Goal: Communication & Community: Participate in discussion

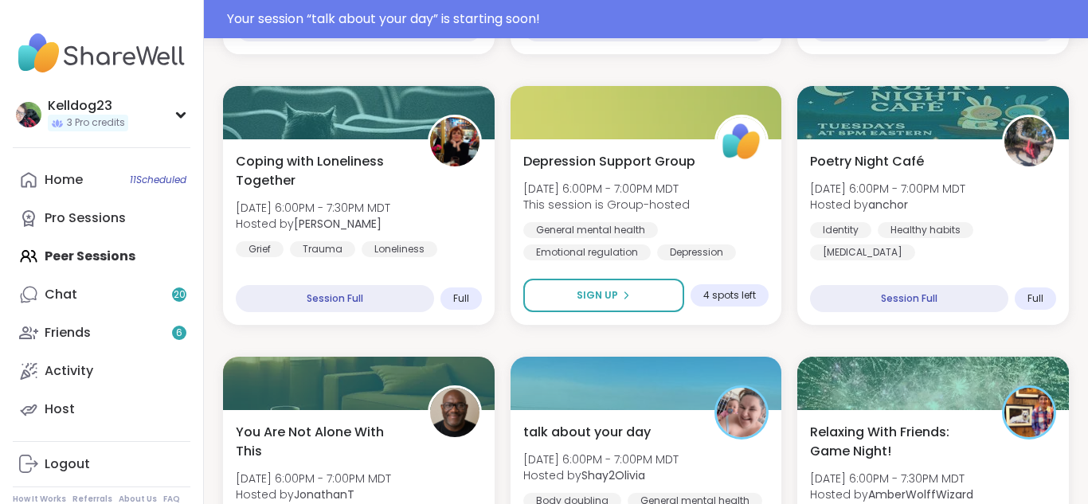
scroll to position [803, 0]
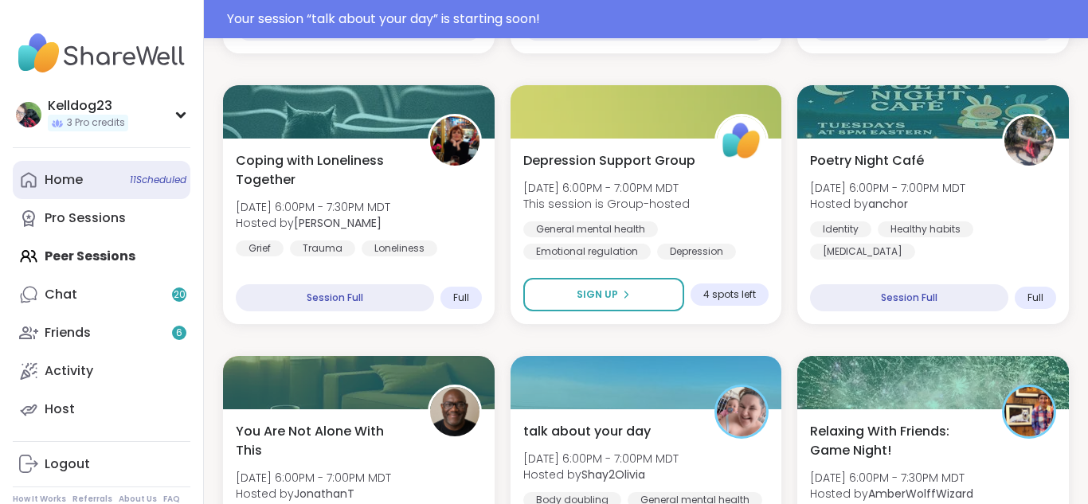
click at [68, 198] on link "Home 11 Scheduled" at bounding box center [102, 180] width 178 height 38
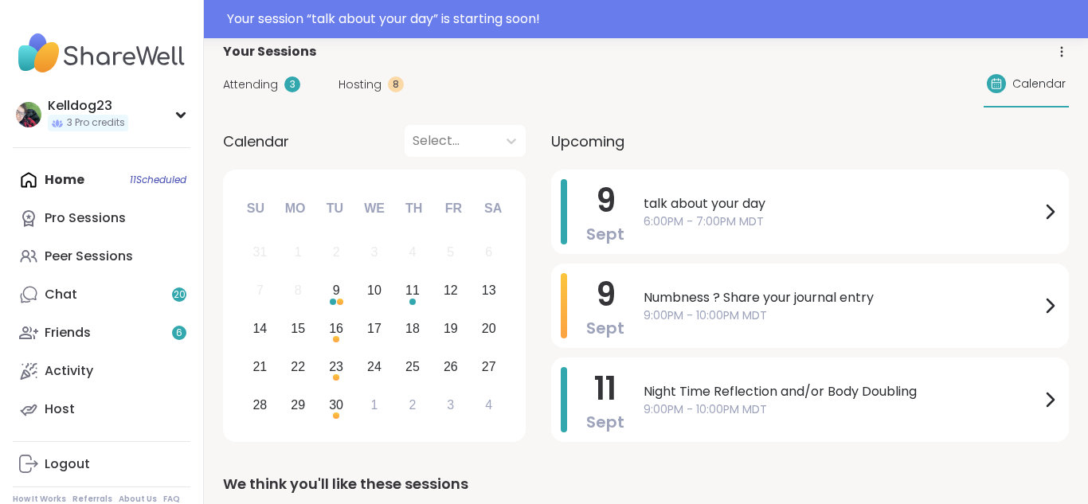
scroll to position [159, 0]
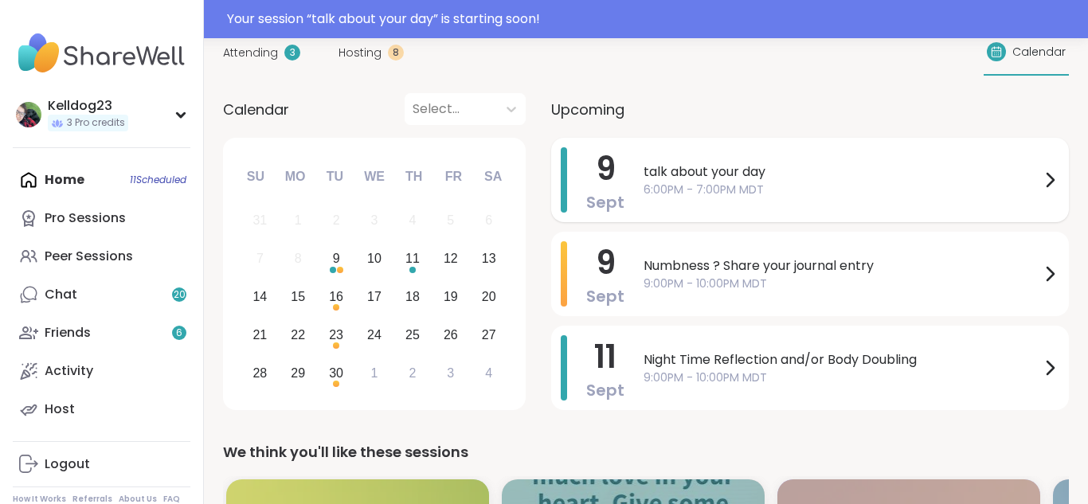
click at [879, 170] on span "talk about your day" at bounding box center [841, 171] width 397 height 19
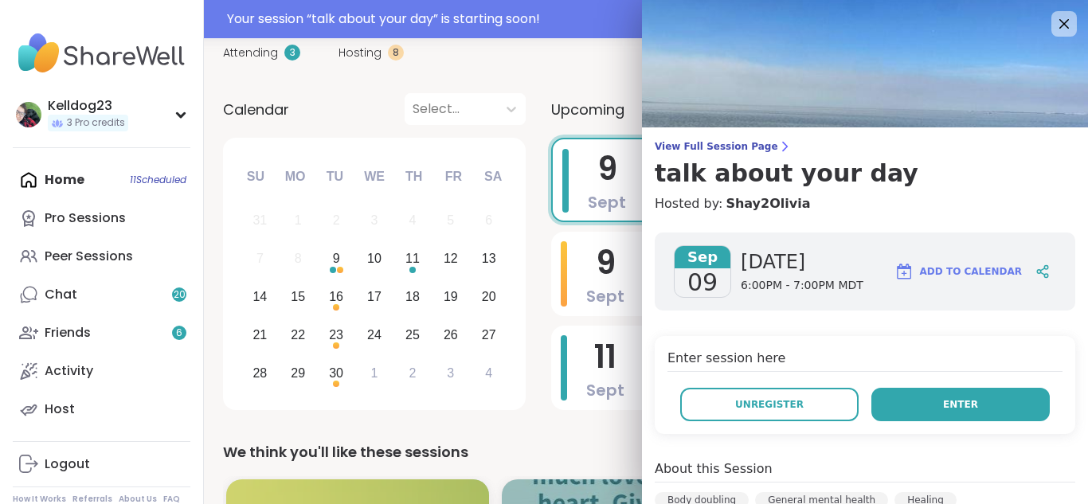
click at [980, 394] on button "Enter" at bounding box center [960, 404] width 178 height 33
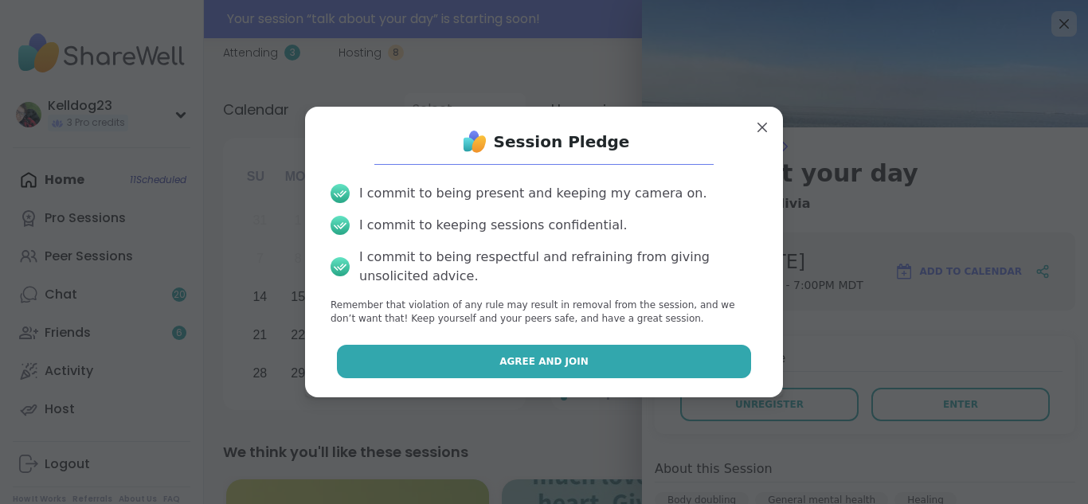
click at [558, 365] on span "Agree and Join" at bounding box center [543, 361] width 89 height 14
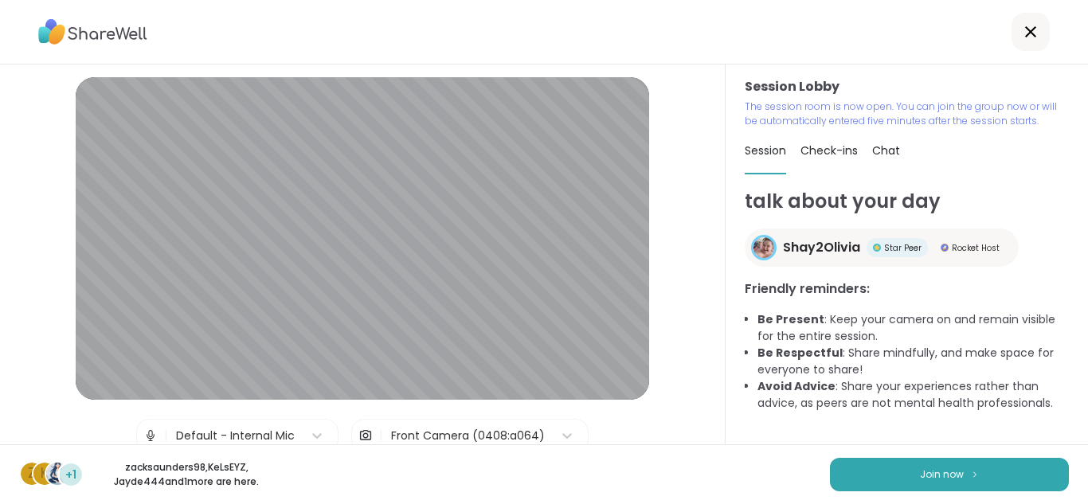
click at [967, 469] on button "Join now" at bounding box center [949, 474] width 239 height 33
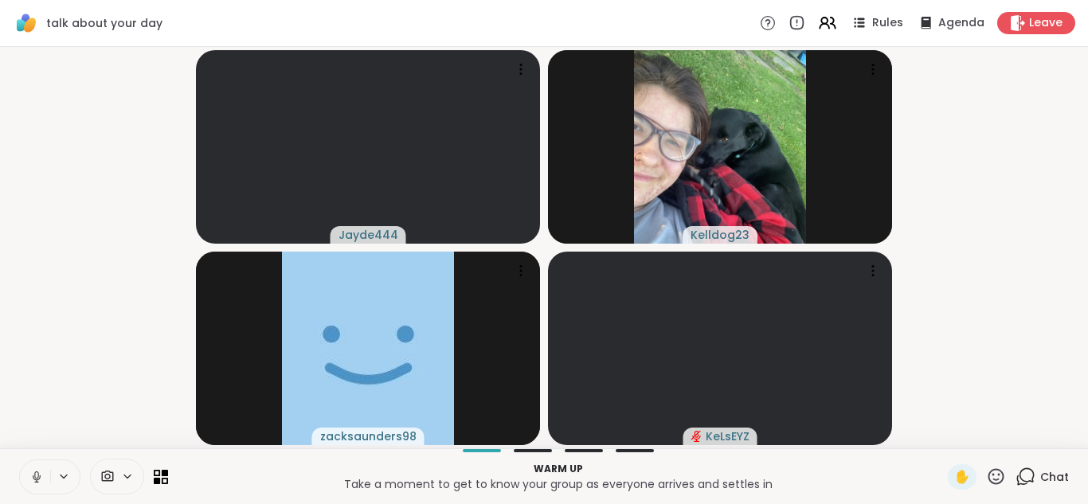
click at [37, 467] on button at bounding box center [35, 476] width 30 height 33
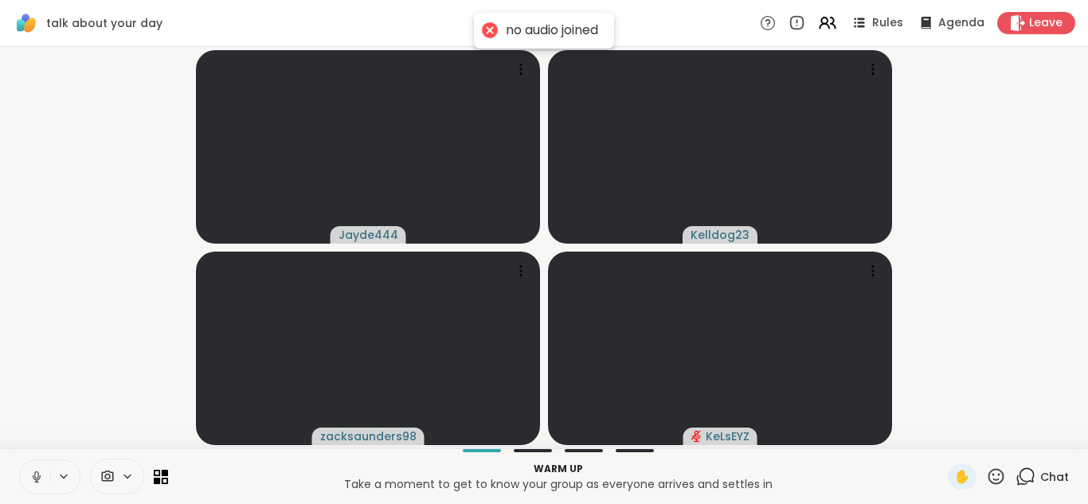
click at [31, 475] on icon at bounding box center [36, 477] width 14 height 14
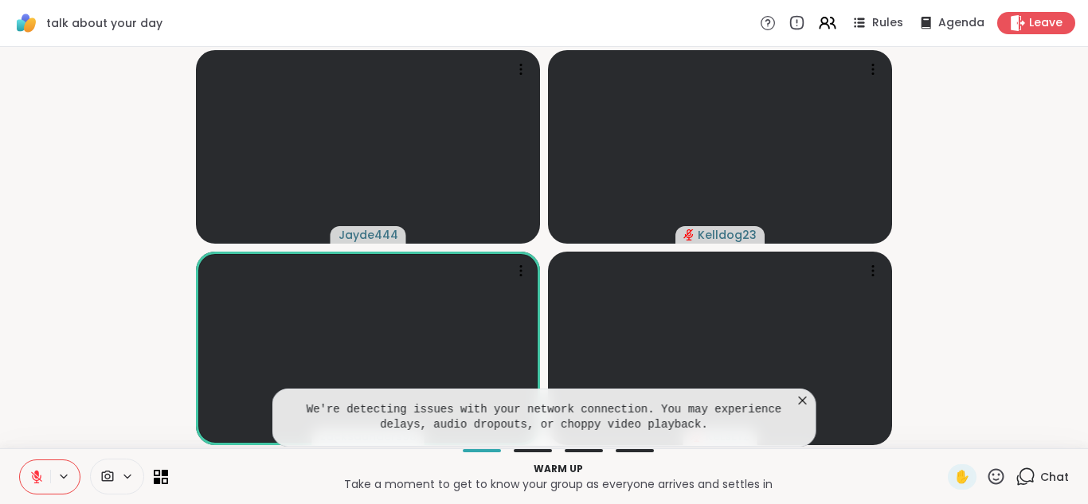
click at [799, 396] on icon at bounding box center [803, 401] width 16 height 16
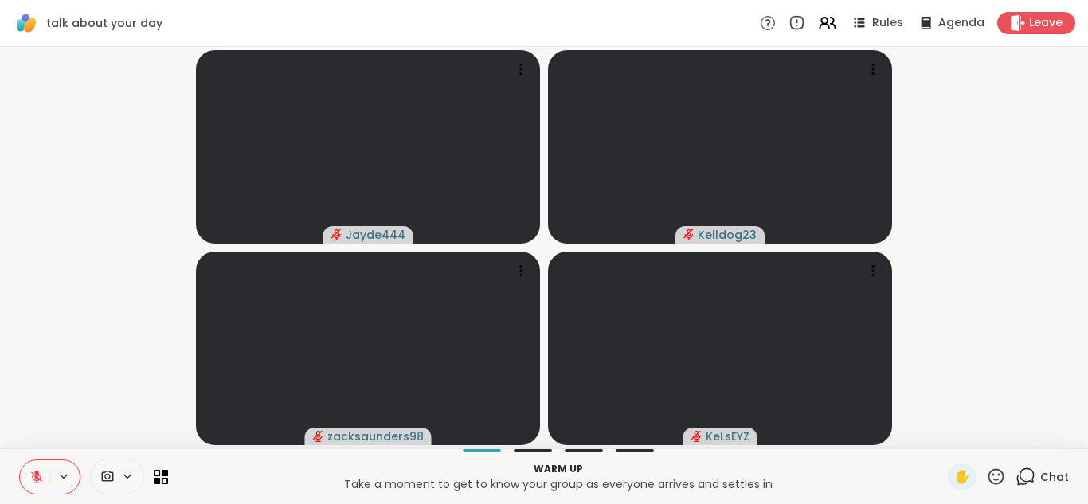
click at [1018, 474] on icon at bounding box center [1025, 477] width 20 height 20
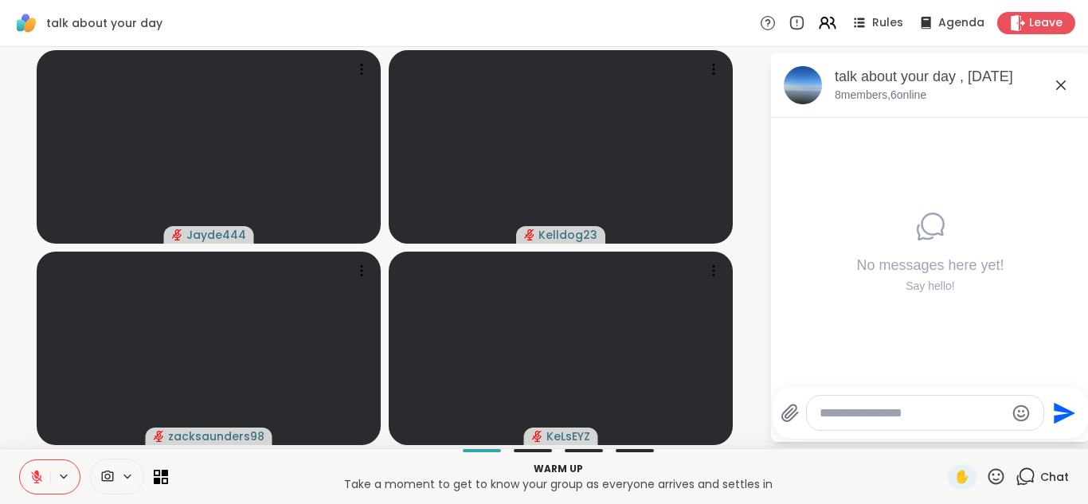
click at [858, 412] on textarea "Type your message" at bounding box center [912, 413] width 186 height 16
type textarea "***"
click at [1060, 76] on icon at bounding box center [1060, 85] width 19 height 19
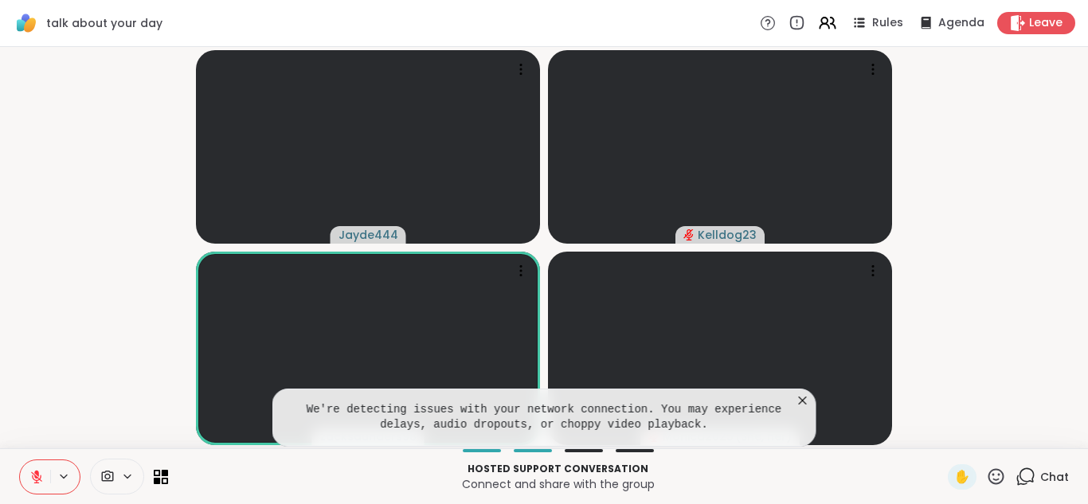
click at [801, 397] on icon at bounding box center [803, 401] width 16 height 16
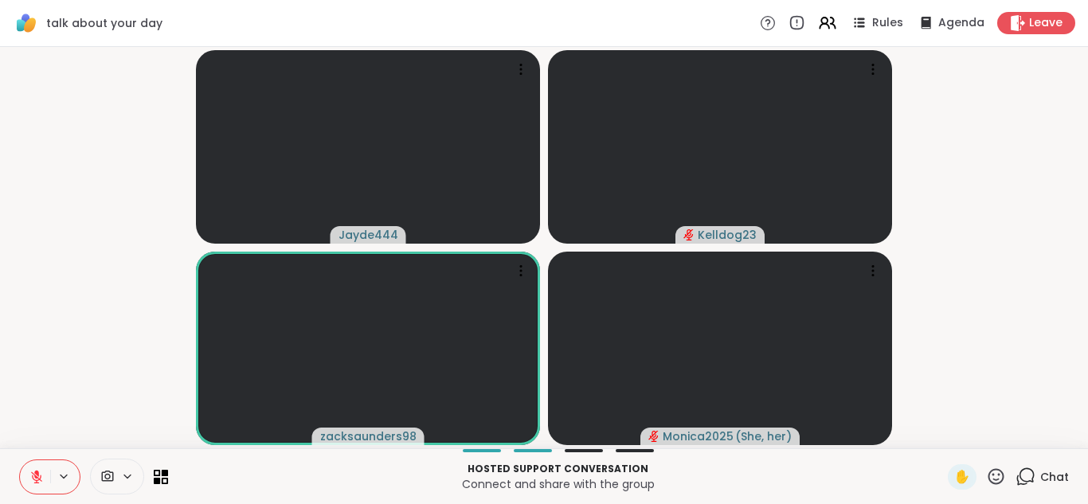
click at [1023, 472] on icon at bounding box center [1025, 477] width 20 height 20
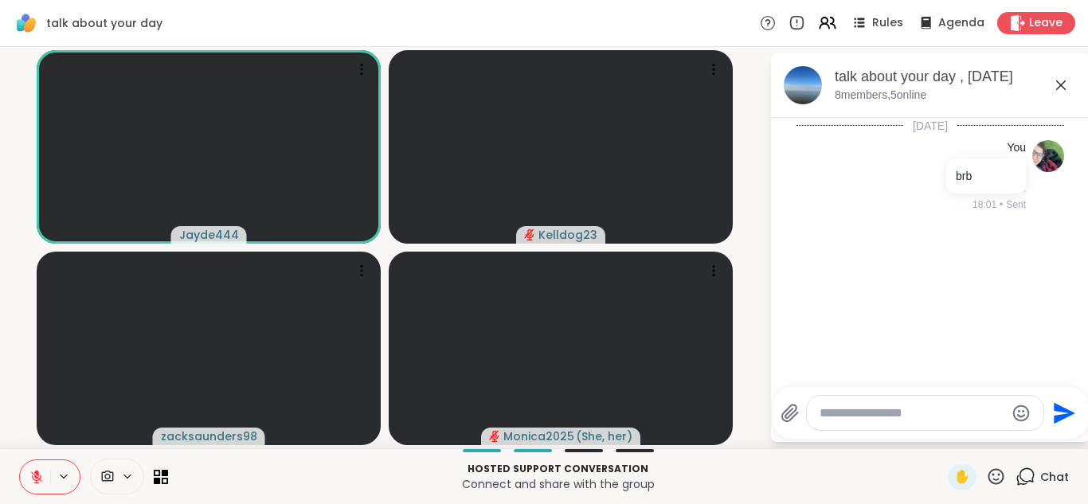
click at [846, 413] on textarea "Type your message" at bounding box center [912, 413] width 186 height 16
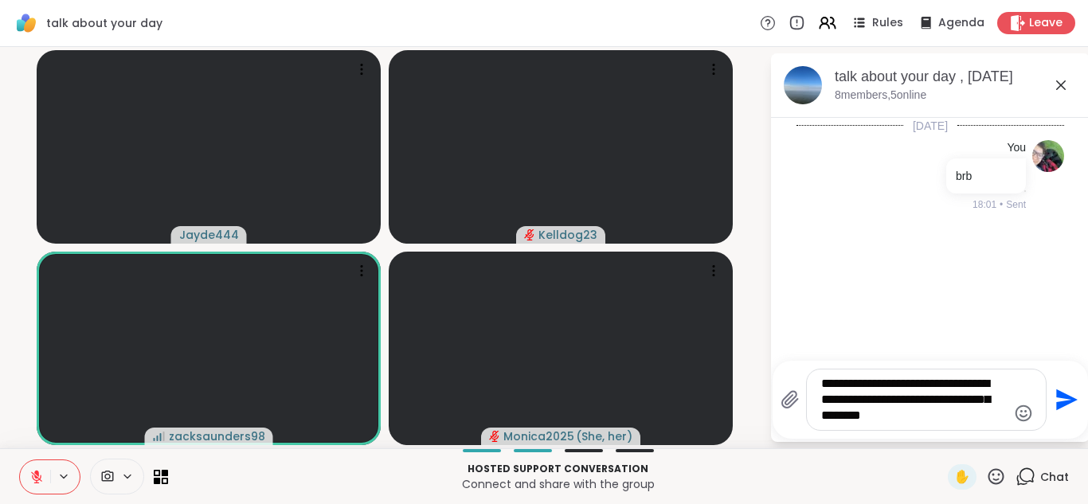
type textarea "**********"
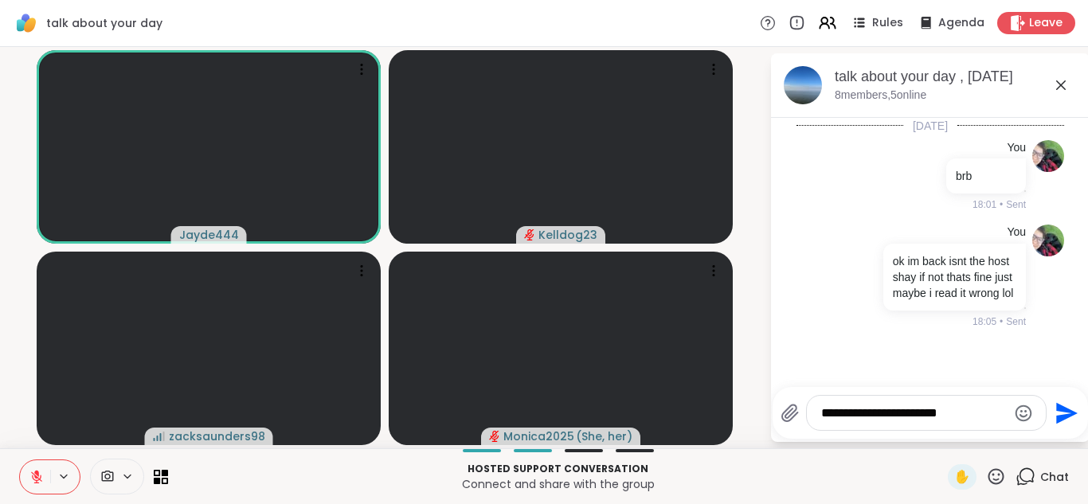
type textarea "**********"
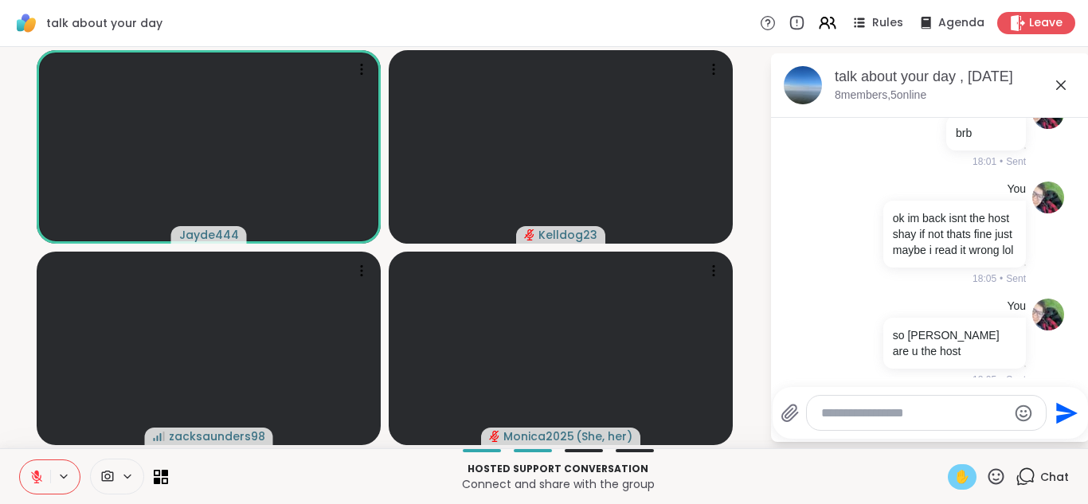
click at [966, 480] on span "✋" at bounding box center [962, 476] width 16 height 19
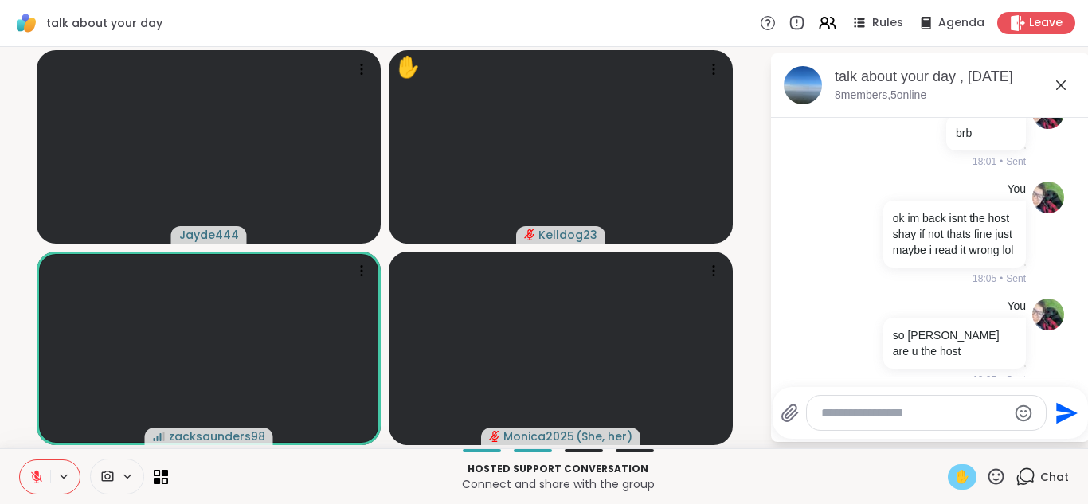
click at [1062, 85] on icon at bounding box center [1060, 85] width 19 height 19
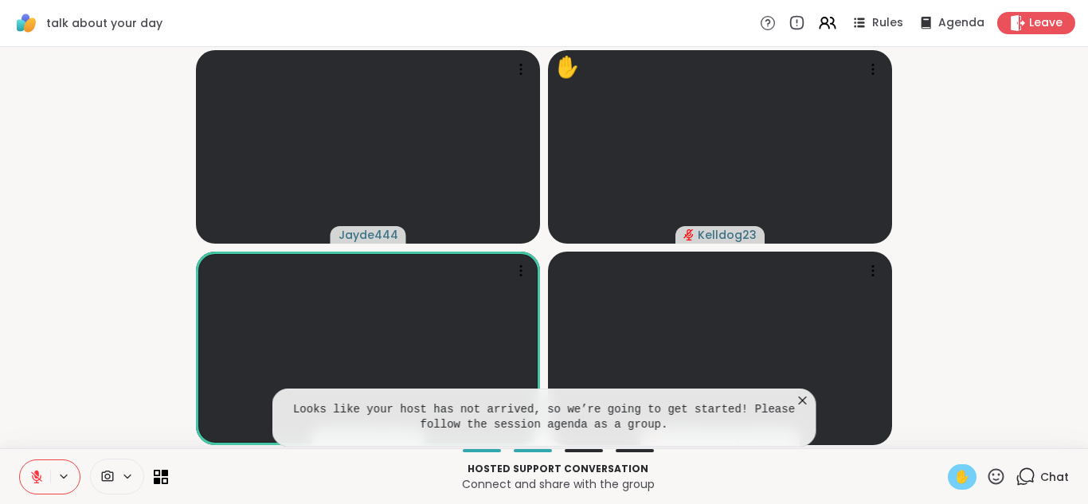
click at [800, 397] on icon at bounding box center [803, 401] width 16 height 16
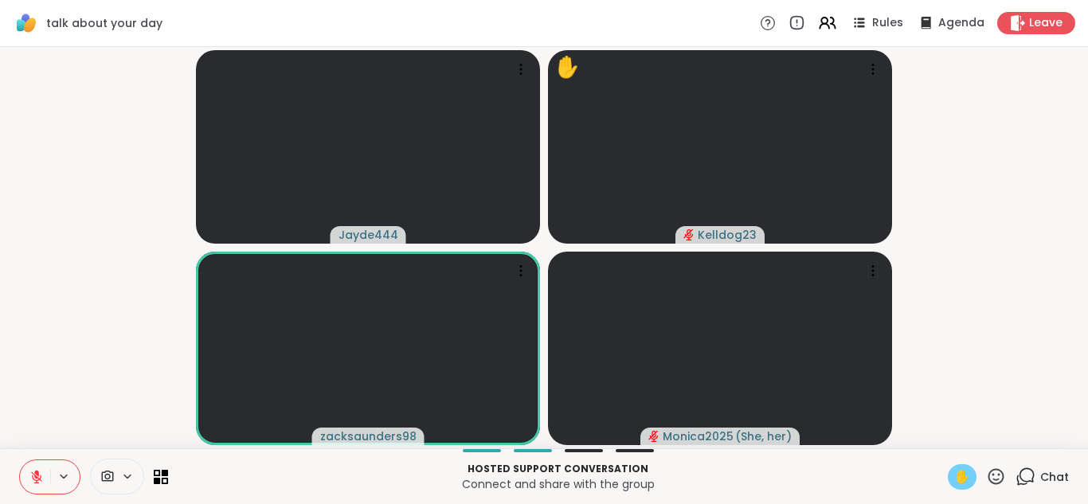
click at [951, 484] on div "✋" at bounding box center [962, 476] width 29 height 25
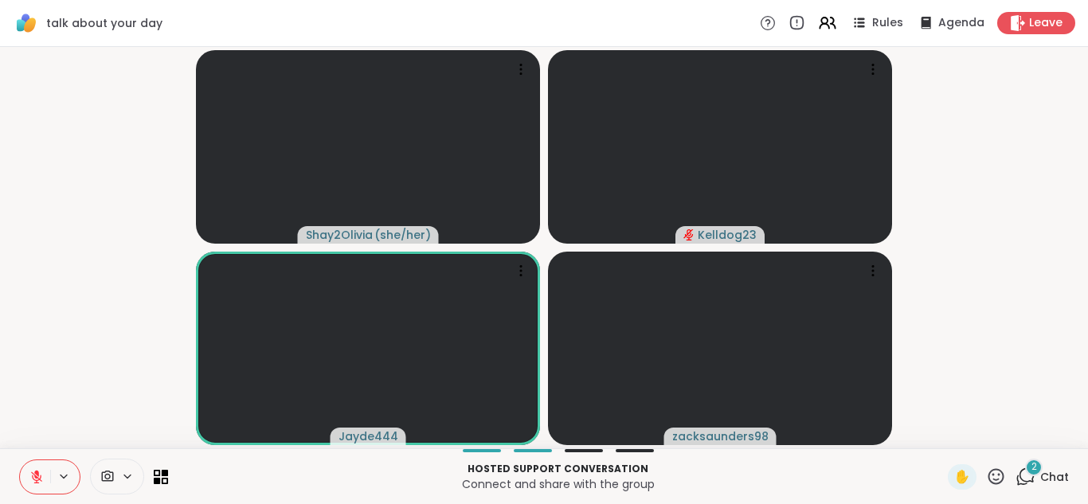
click at [1030, 475] on icon at bounding box center [1025, 477] width 20 height 20
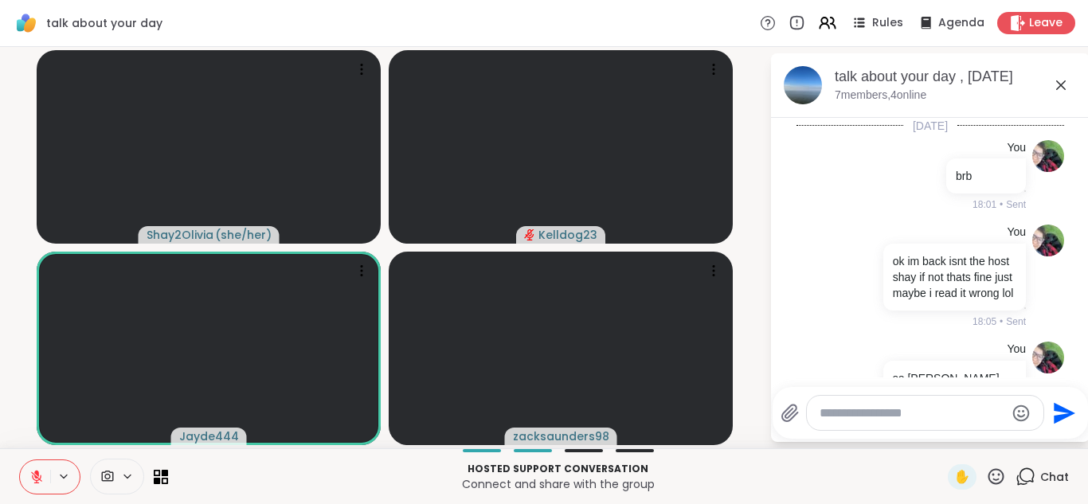
scroll to position [267, 0]
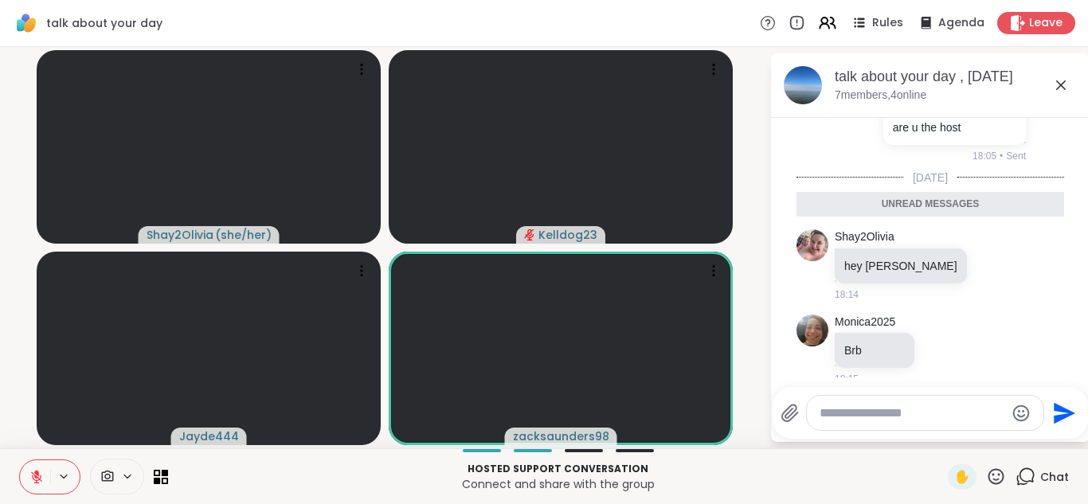
click at [866, 412] on textarea "Type your message" at bounding box center [912, 413] width 186 height 16
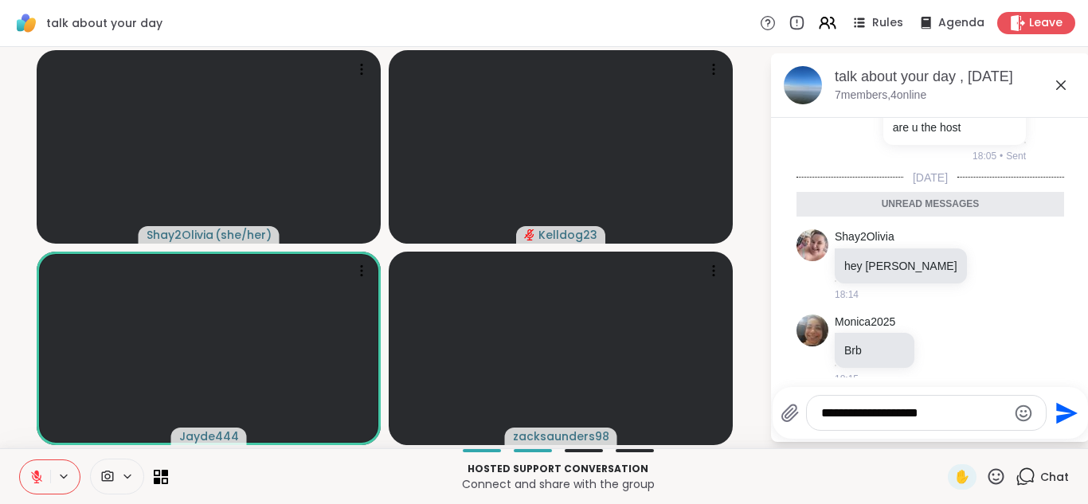
type textarea "**********"
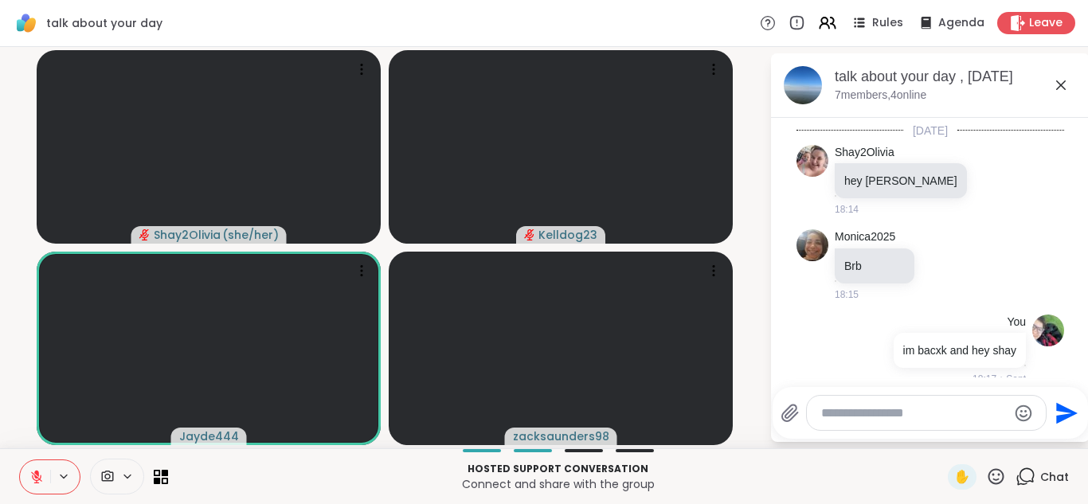
click at [1059, 85] on icon at bounding box center [1061, 85] width 10 height 10
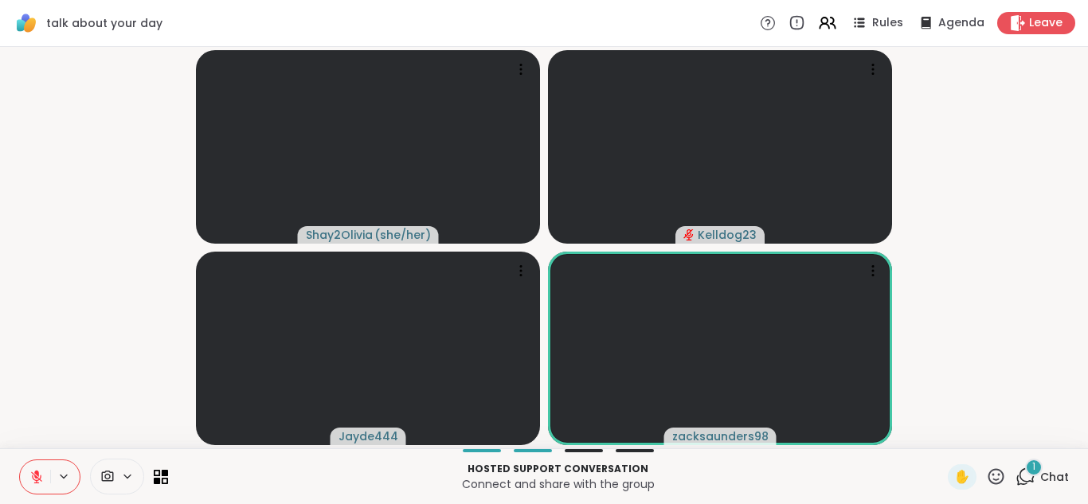
click at [1028, 475] on icon at bounding box center [1025, 477] width 20 height 20
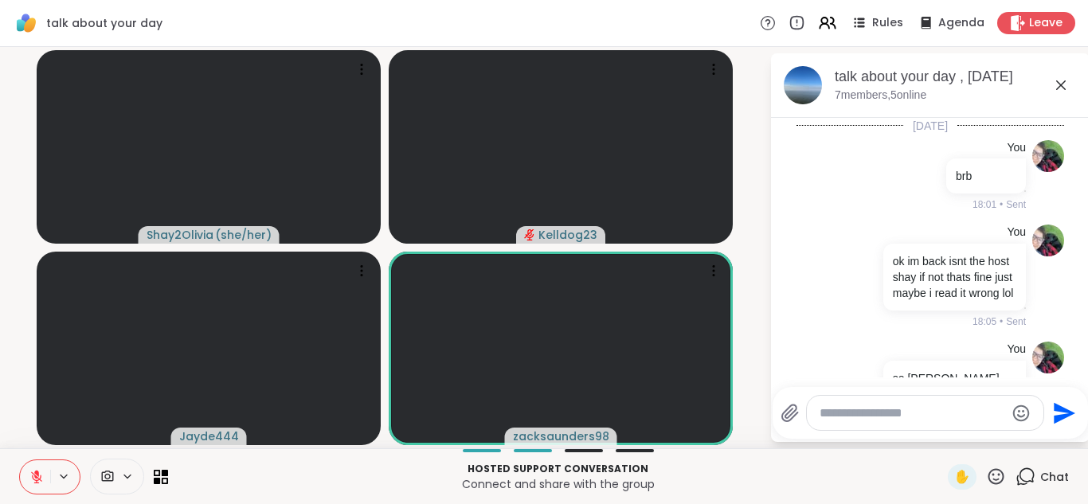
scroll to position [526, 0]
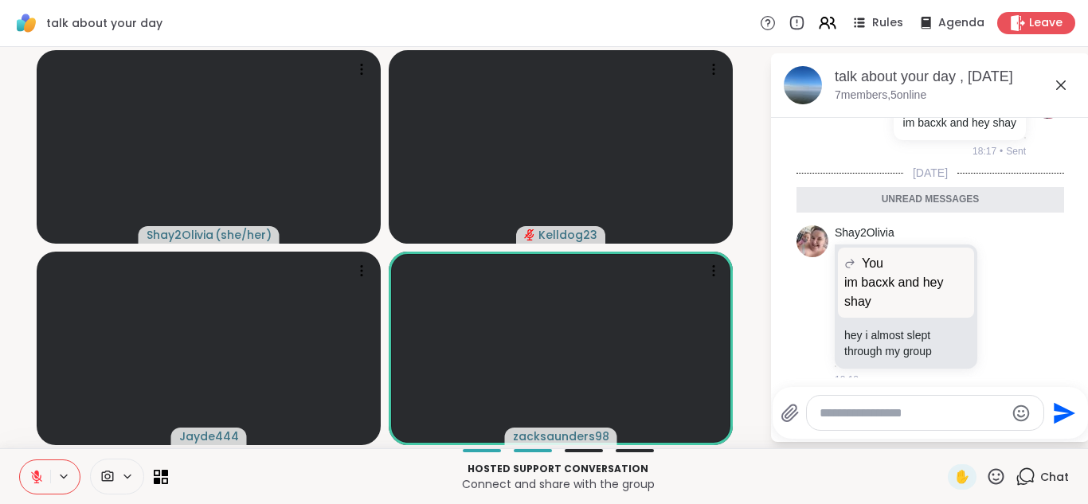
click at [849, 411] on textarea "Type your message" at bounding box center [912, 413] width 186 height 16
type textarea "***"
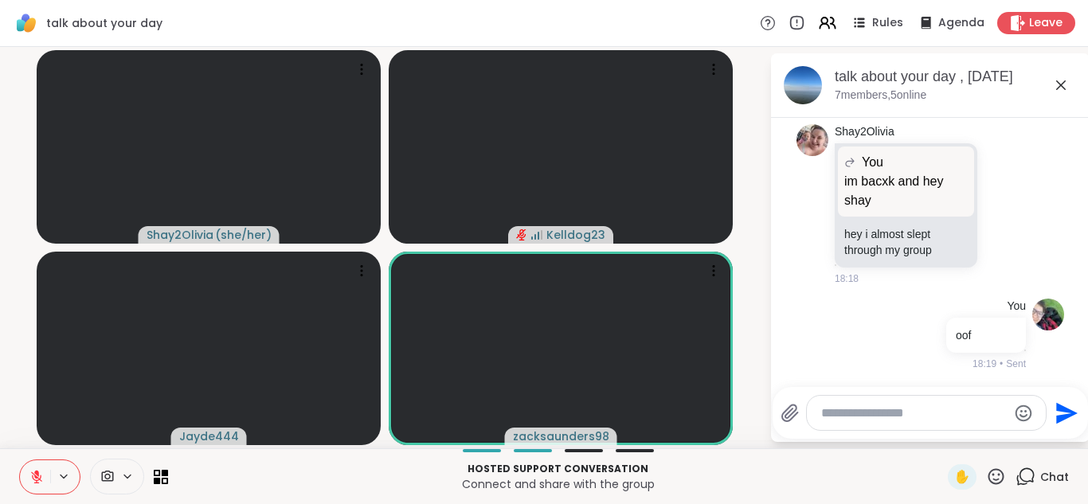
scroll to position [573, 0]
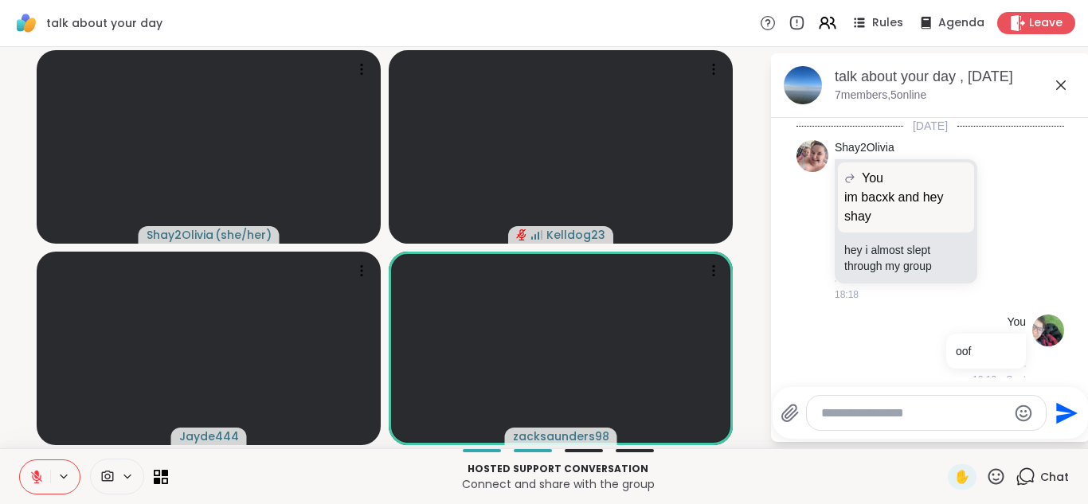
click at [1057, 80] on icon at bounding box center [1060, 85] width 19 height 19
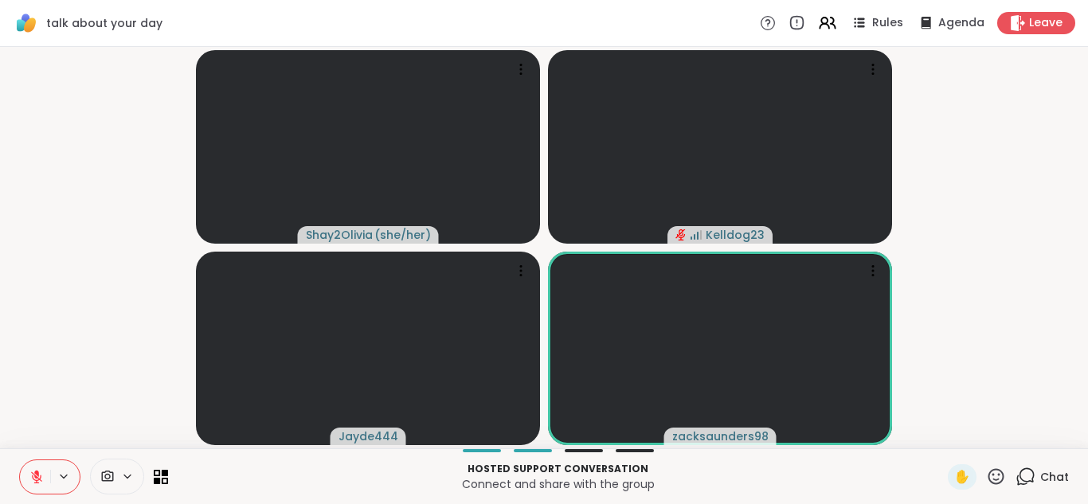
click at [35, 463] on button at bounding box center [35, 476] width 30 height 33
click at [39, 471] on icon at bounding box center [36, 477] width 14 height 14
click at [40, 470] on icon at bounding box center [36, 477] width 14 height 14
click at [33, 471] on icon at bounding box center [36, 477] width 14 height 14
click at [31, 470] on icon at bounding box center [36, 477] width 14 height 14
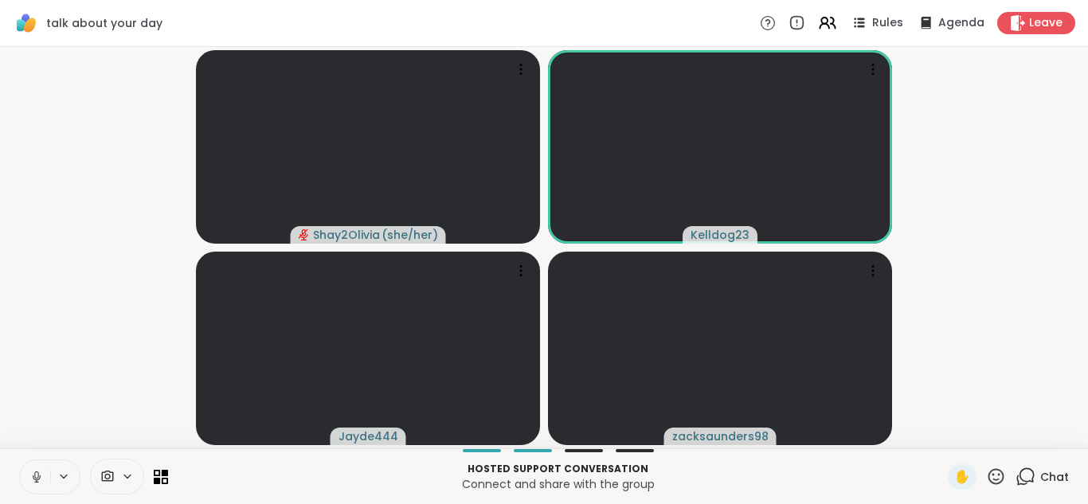
click at [32, 461] on button at bounding box center [35, 476] width 30 height 33
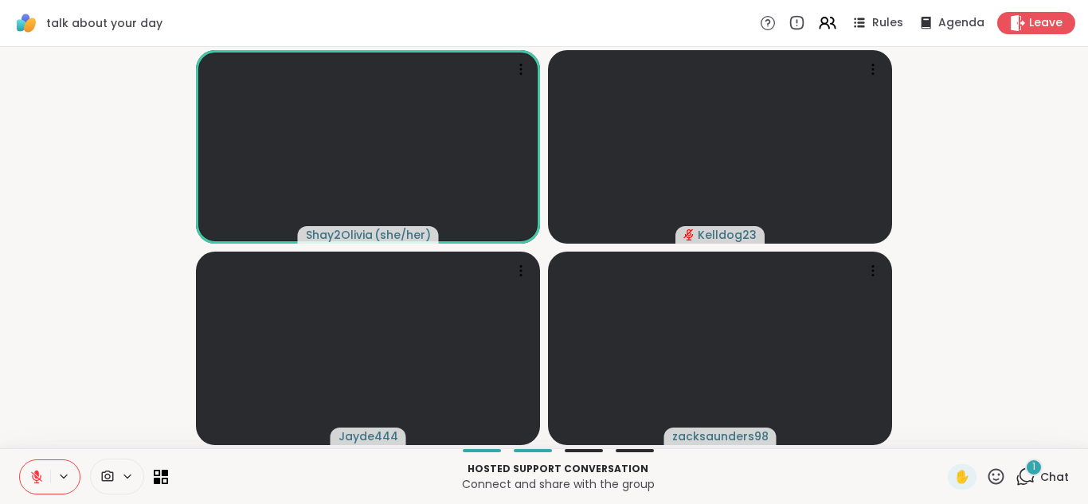
click at [1032, 470] on span "1" at bounding box center [1033, 467] width 3 height 14
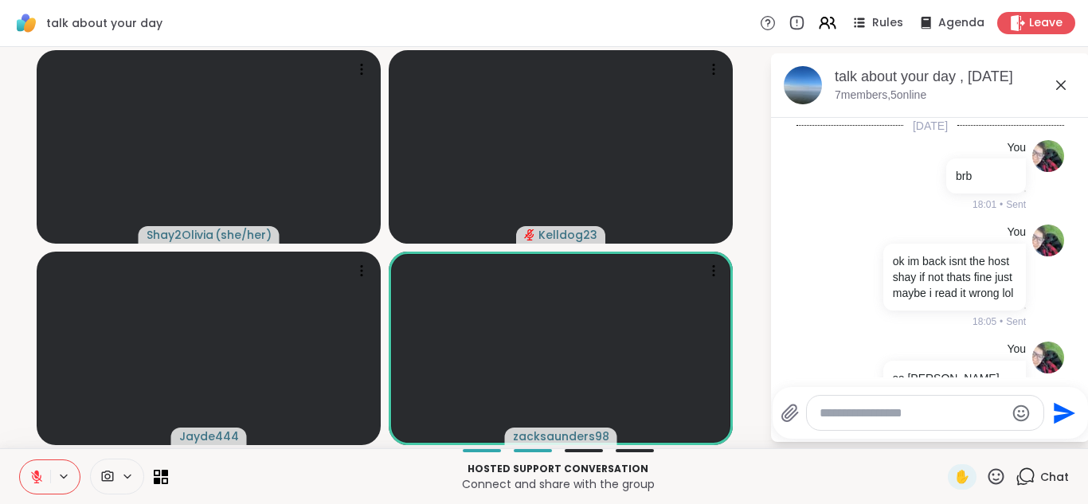
scroll to position [695, 0]
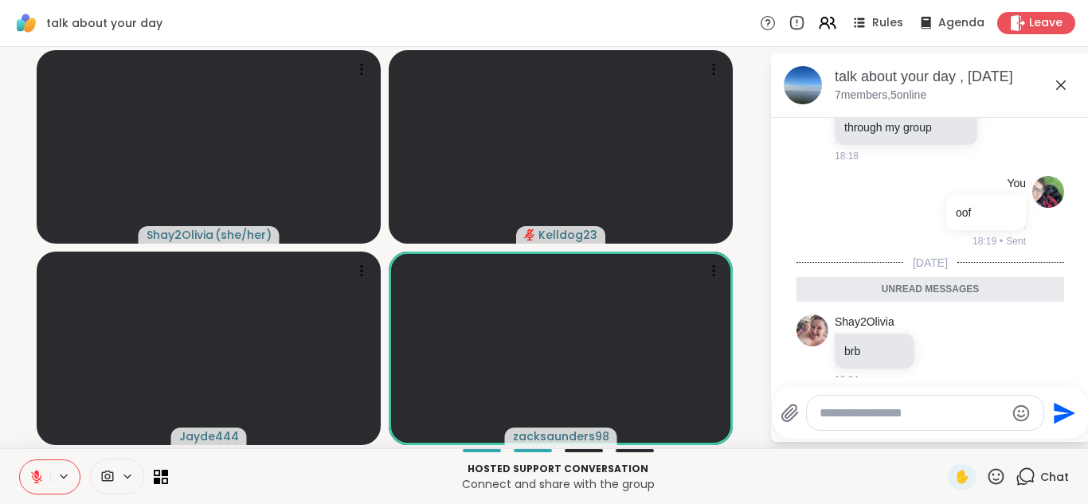
click at [1058, 87] on icon at bounding box center [1061, 85] width 10 height 10
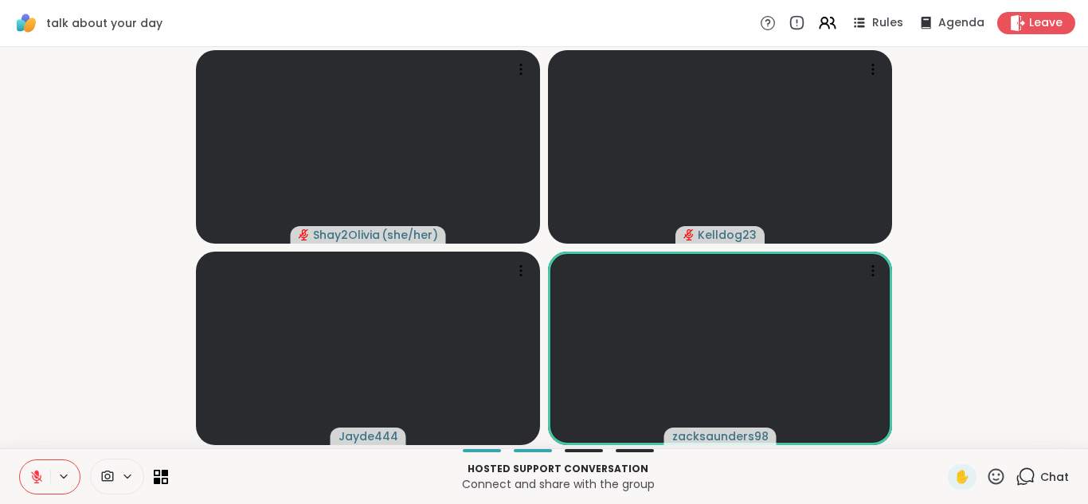
click at [28, 464] on button at bounding box center [35, 476] width 30 height 33
click at [37, 467] on button at bounding box center [34, 476] width 33 height 33
click at [61, 423] on video-player-container "Shay2Olivia ( she/her ) Kelldog23 Jayde444 zacksaunders98" at bounding box center [544, 247] width 1069 height 389
click at [28, 473] on button at bounding box center [35, 476] width 30 height 33
click at [39, 462] on button at bounding box center [35, 476] width 30 height 33
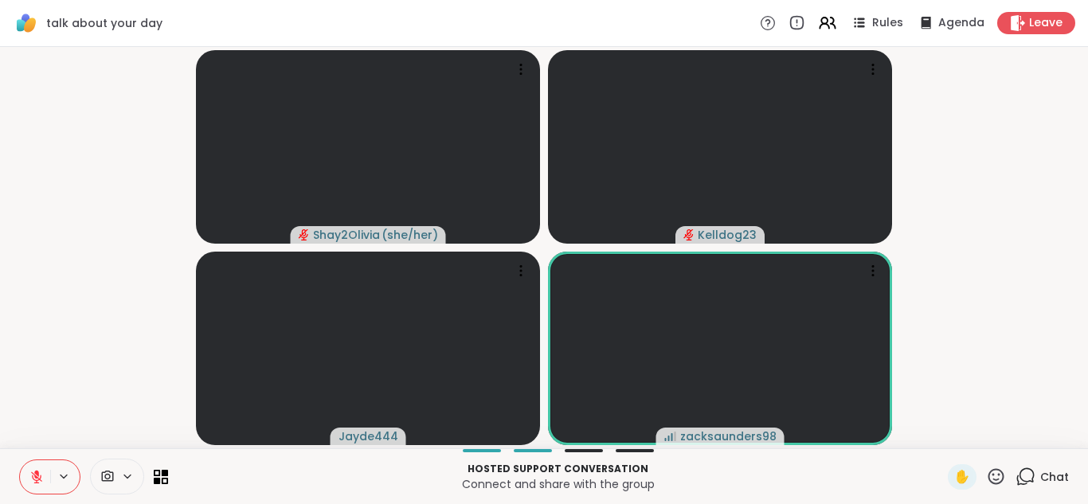
click at [45, 437] on video-player-container "Shay2Olivia ( she/her ) Kelldog23 Jayde444 zacksaunders98" at bounding box center [544, 247] width 1069 height 389
click at [37, 475] on icon at bounding box center [36, 473] width 5 height 6
click at [38, 470] on icon at bounding box center [36, 477] width 14 height 14
click at [39, 467] on button at bounding box center [35, 476] width 30 height 33
click at [33, 467] on button at bounding box center [35, 476] width 30 height 33
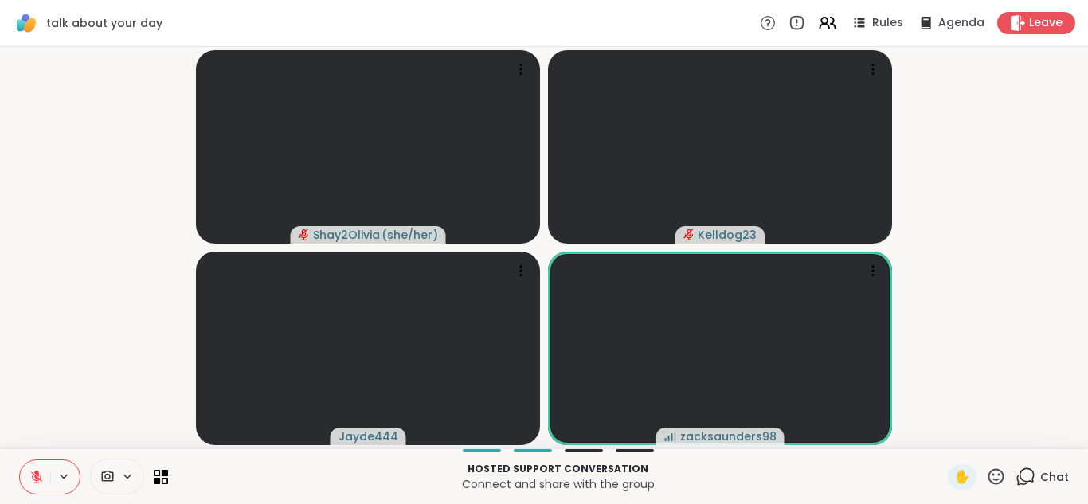
click at [25, 468] on button at bounding box center [35, 476] width 30 height 33
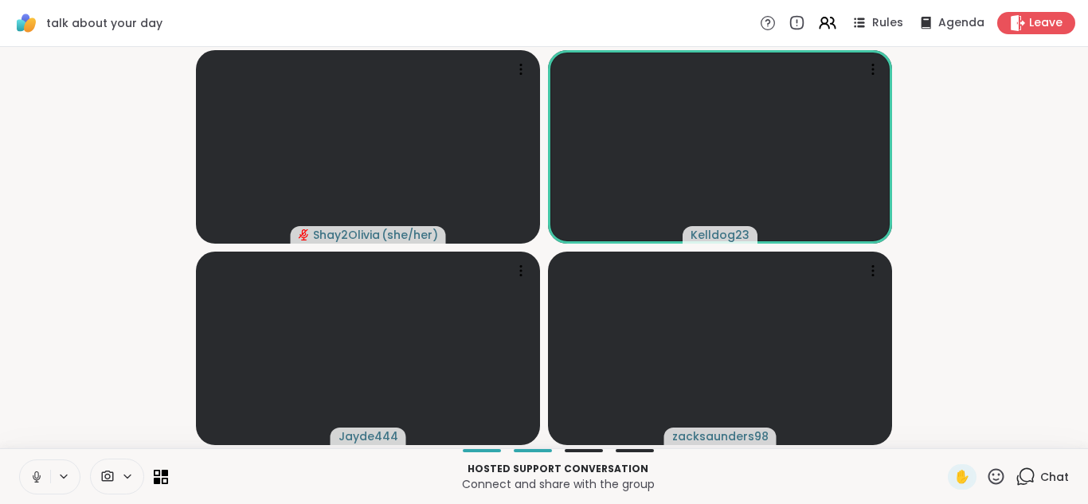
click at [40, 464] on button at bounding box center [35, 476] width 30 height 33
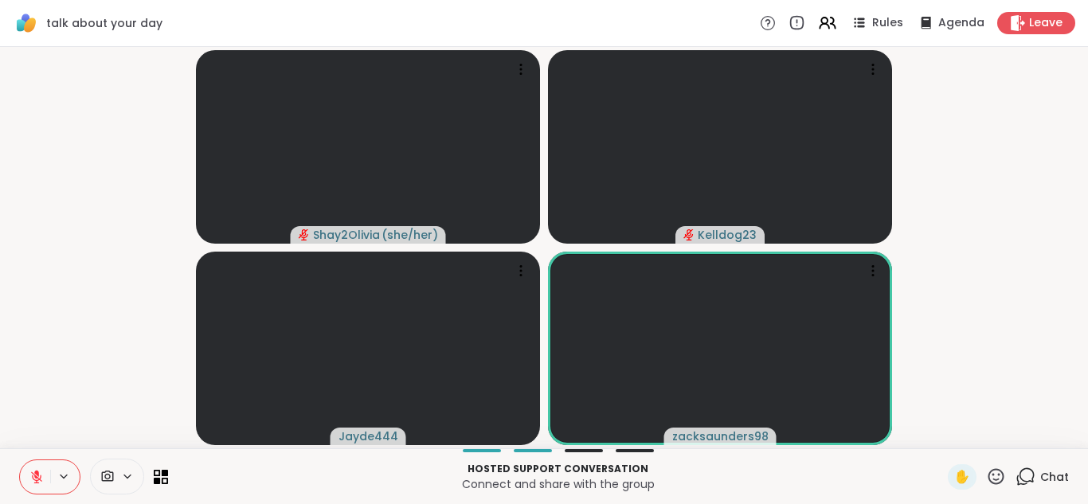
click at [29, 472] on icon at bounding box center [36, 477] width 14 height 14
click at [34, 470] on icon at bounding box center [36, 477] width 14 height 14
click at [31, 383] on video-player-container "Shay2Olivia ( she/her ) Kelldog23 Jayde444 zacksaunders98" at bounding box center [544, 247] width 1069 height 389
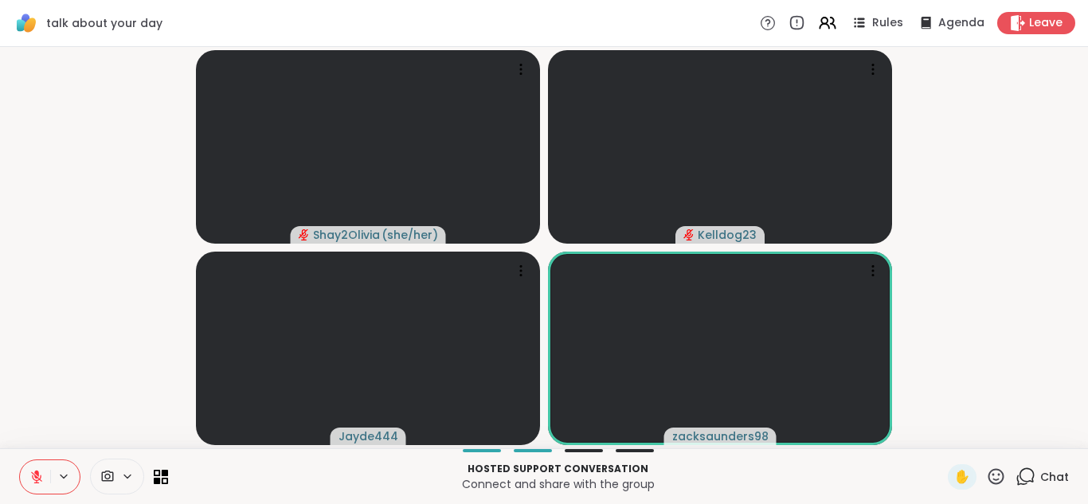
click at [32, 467] on button at bounding box center [35, 476] width 30 height 33
click at [1027, 473] on icon at bounding box center [1025, 477] width 20 height 20
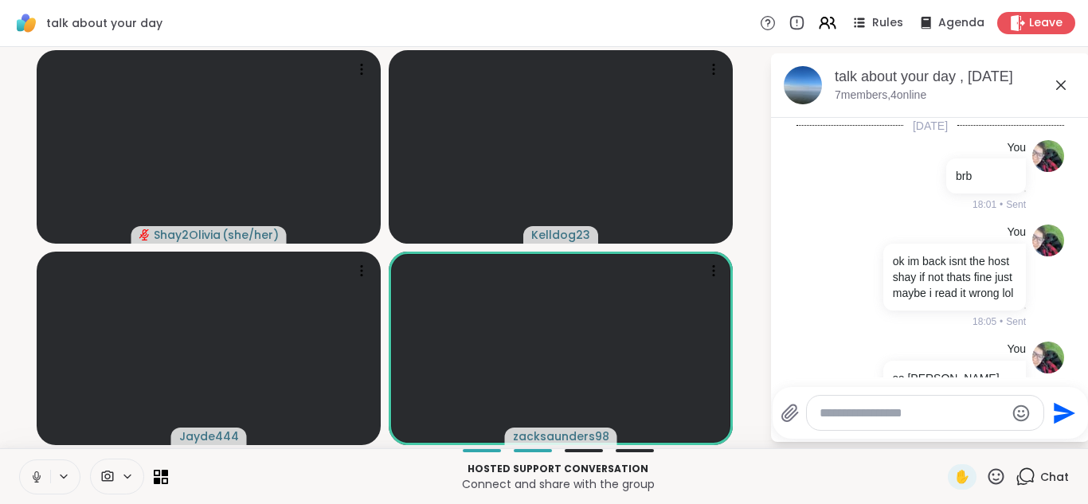
scroll to position [641, 0]
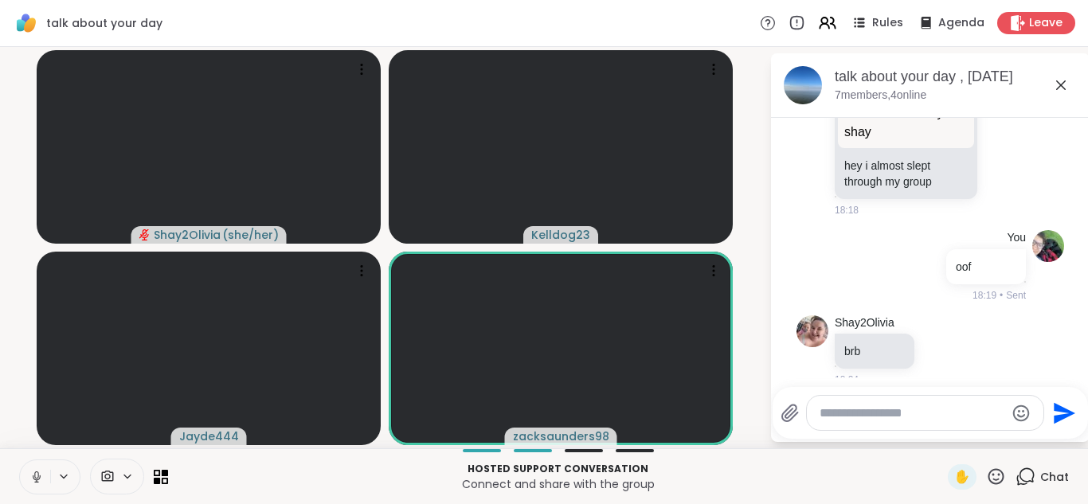
click at [1061, 82] on icon at bounding box center [1060, 85] width 19 height 19
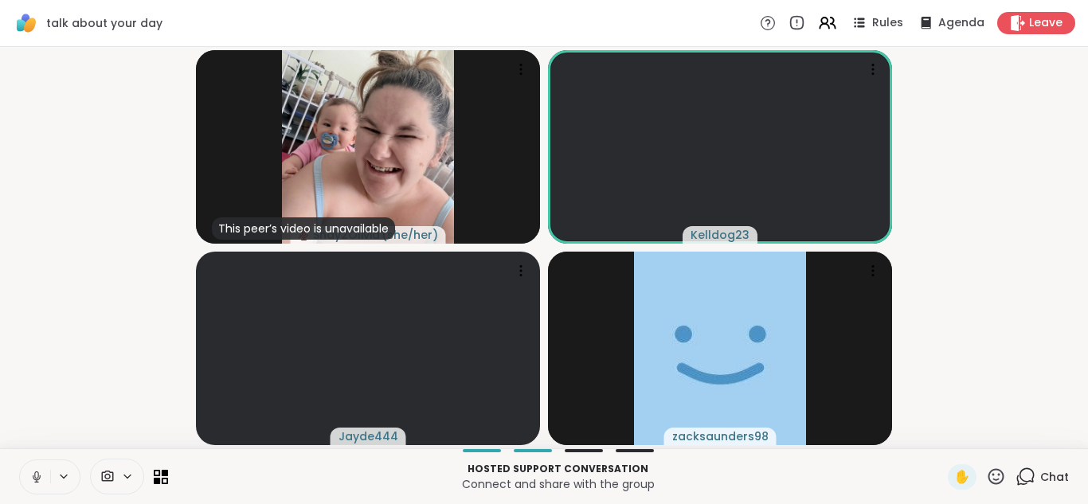
click at [37, 470] on icon at bounding box center [36, 477] width 14 height 14
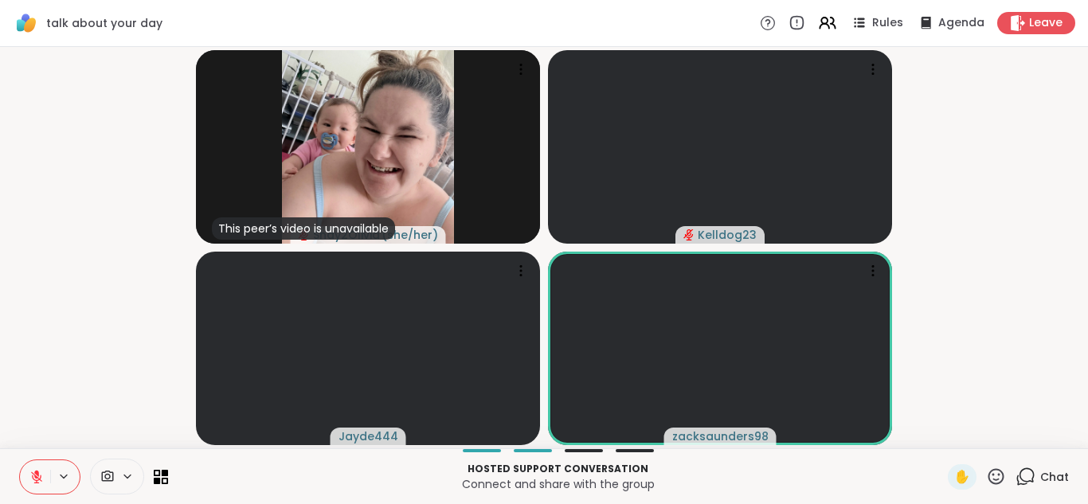
click at [25, 472] on button at bounding box center [35, 476] width 30 height 33
click at [36, 471] on icon at bounding box center [36, 477] width 14 height 14
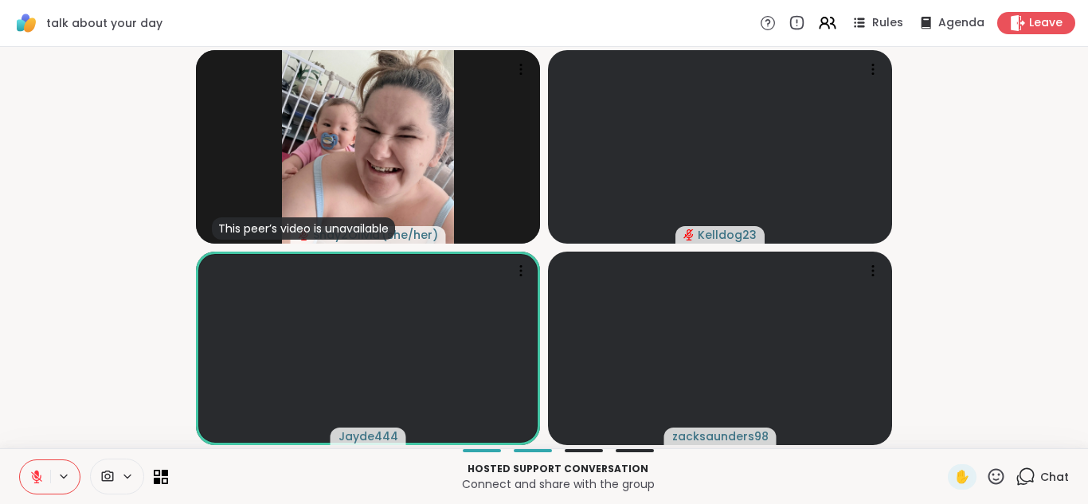
click at [1022, 472] on icon at bounding box center [1025, 477] width 20 height 20
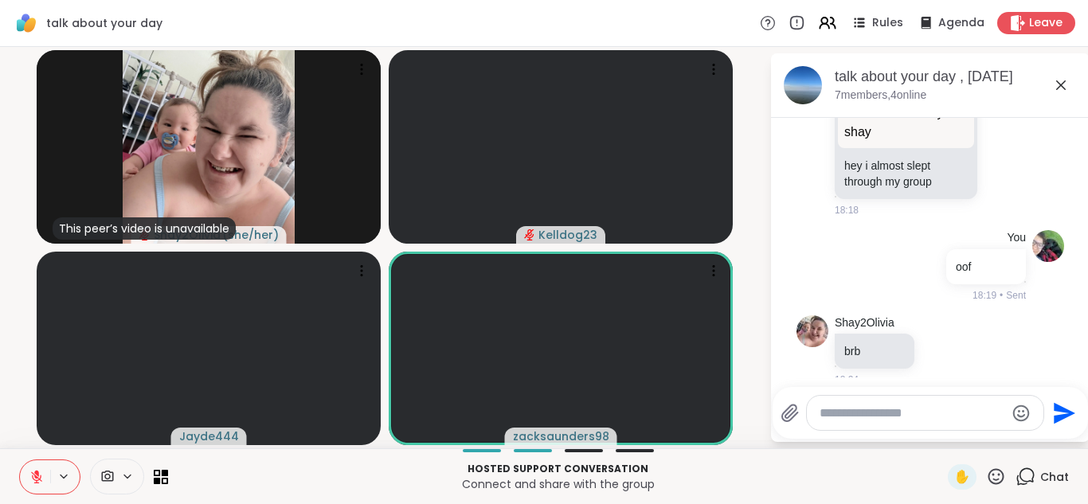
click at [1057, 91] on icon at bounding box center [1060, 85] width 19 height 19
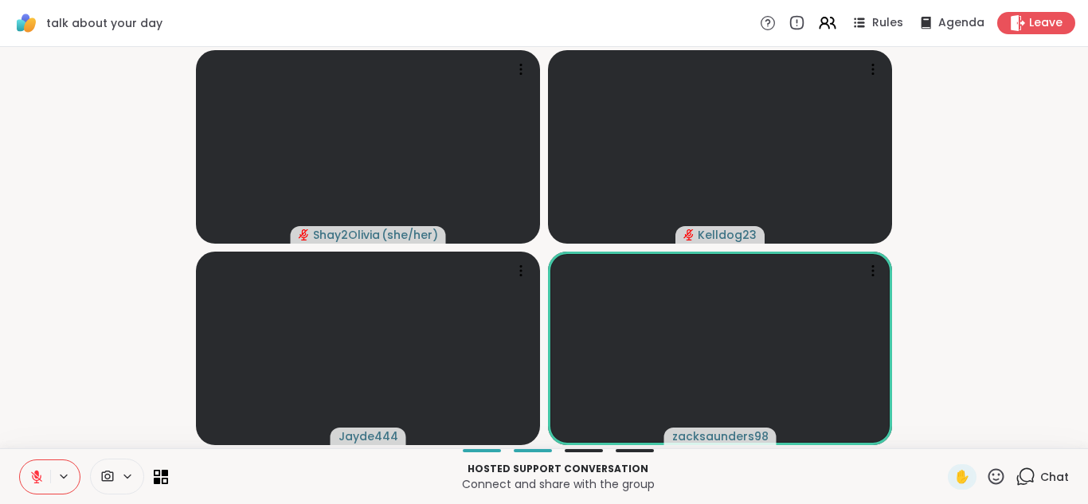
click at [1024, 472] on icon at bounding box center [1025, 477] width 20 height 20
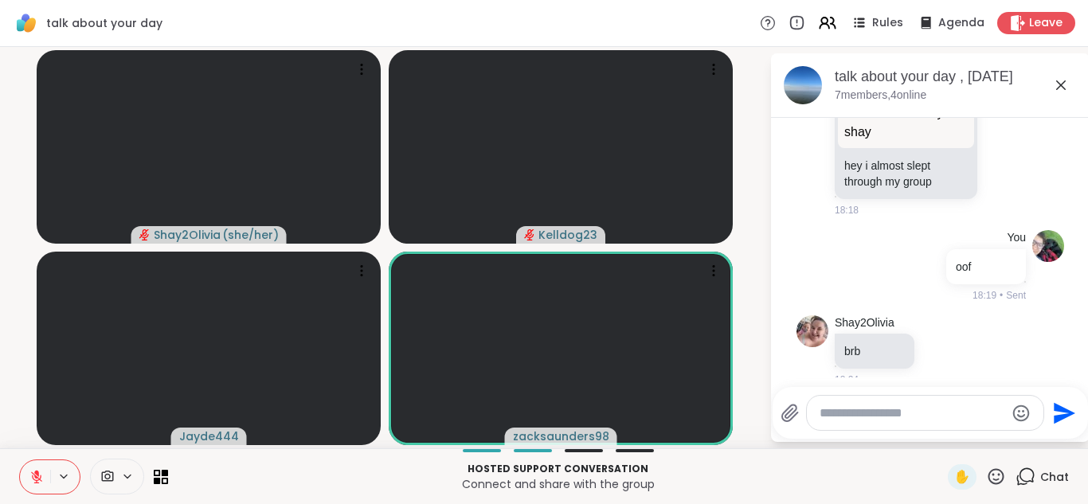
click at [905, 411] on textarea "Type your message" at bounding box center [912, 413] width 186 height 16
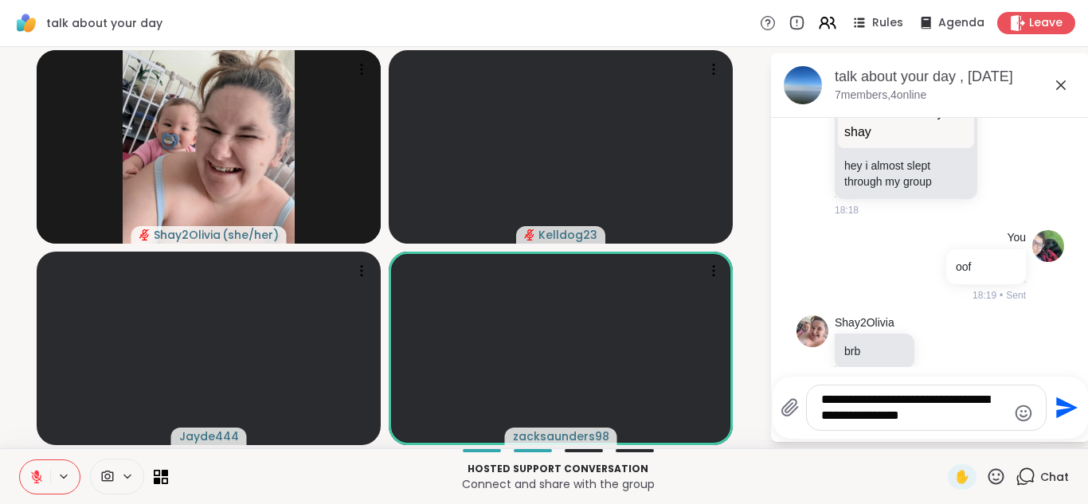
type textarea "**********"
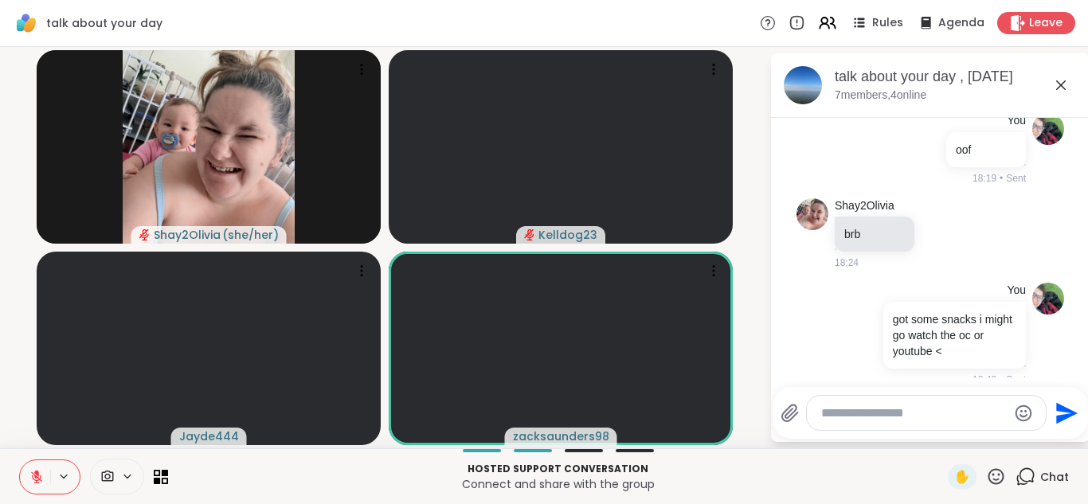
click at [1061, 82] on icon at bounding box center [1060, 85] width 19 height 19
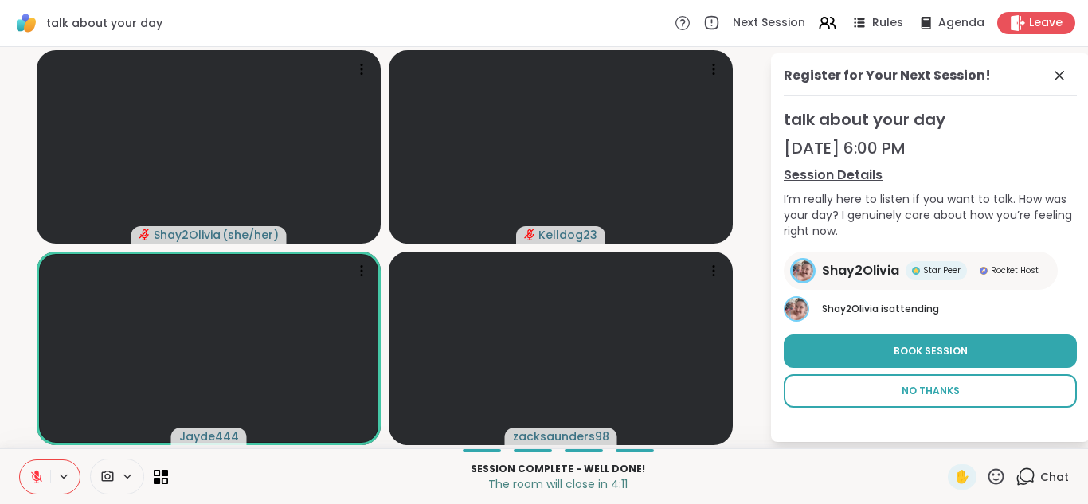
click at [911, 400] on button "No Thanks" at bounding box center [930, 390] width 293 height 33
